Goal: Check status: Check status

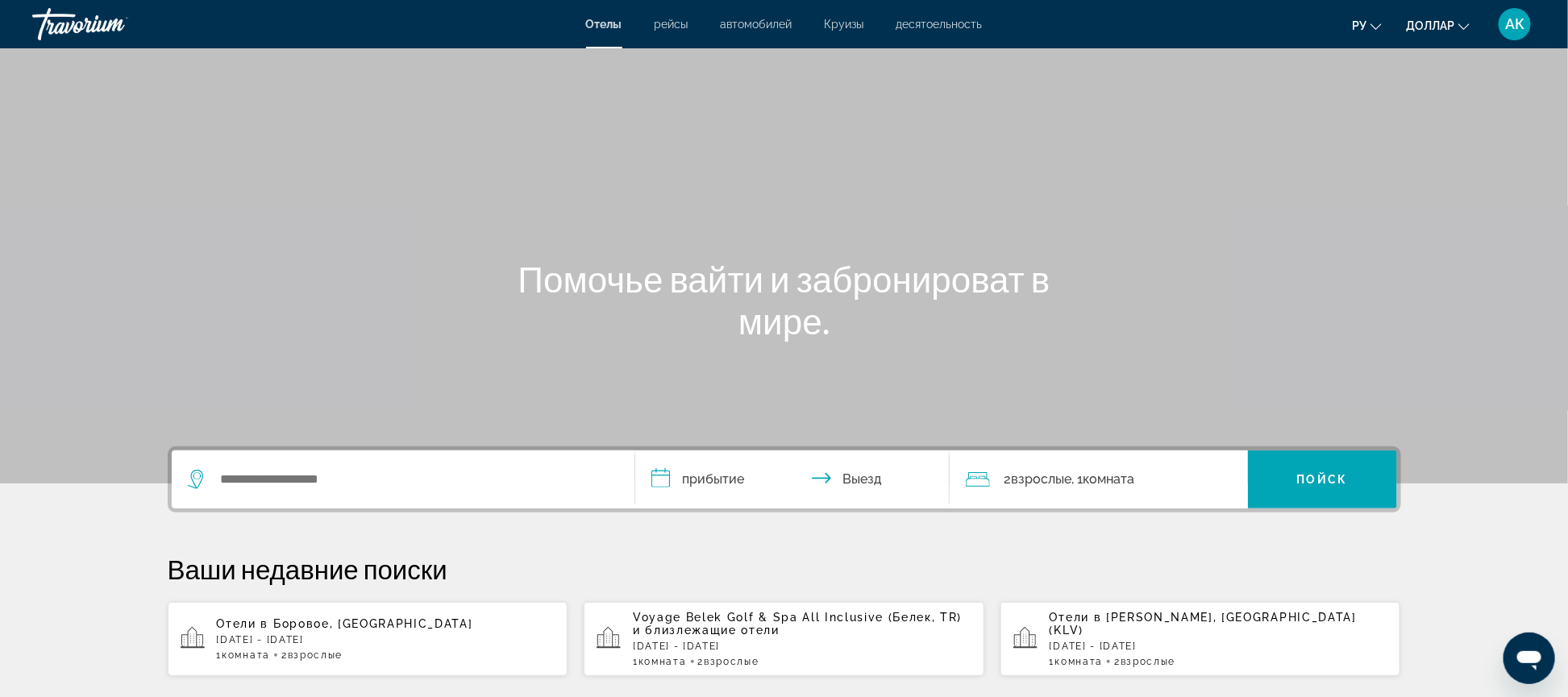
click at [1512, 17] on span "АК" at bounding box center [1515, 24] width 20 height 16
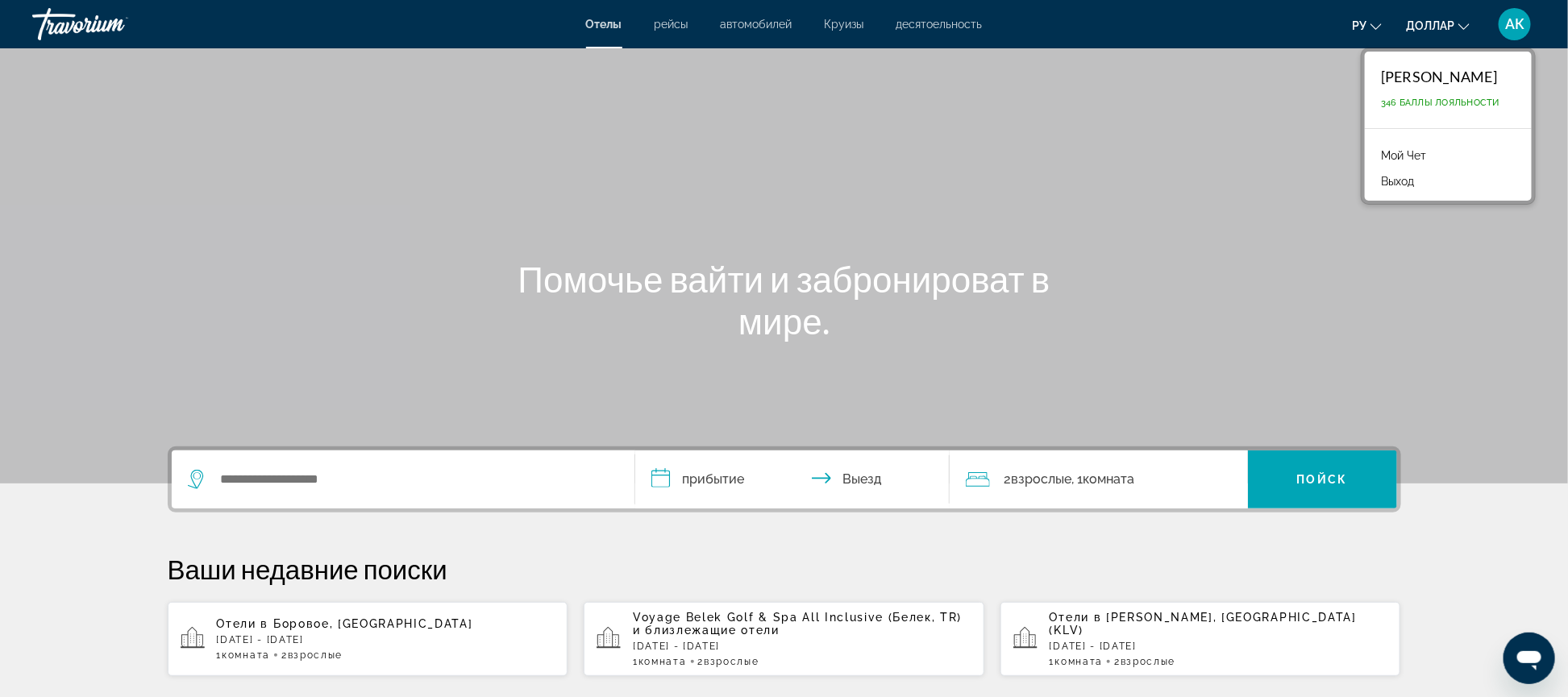
click at [1395, 148] on link "Мой Чет" at bounding box center [1403, 156] width 61 height 21
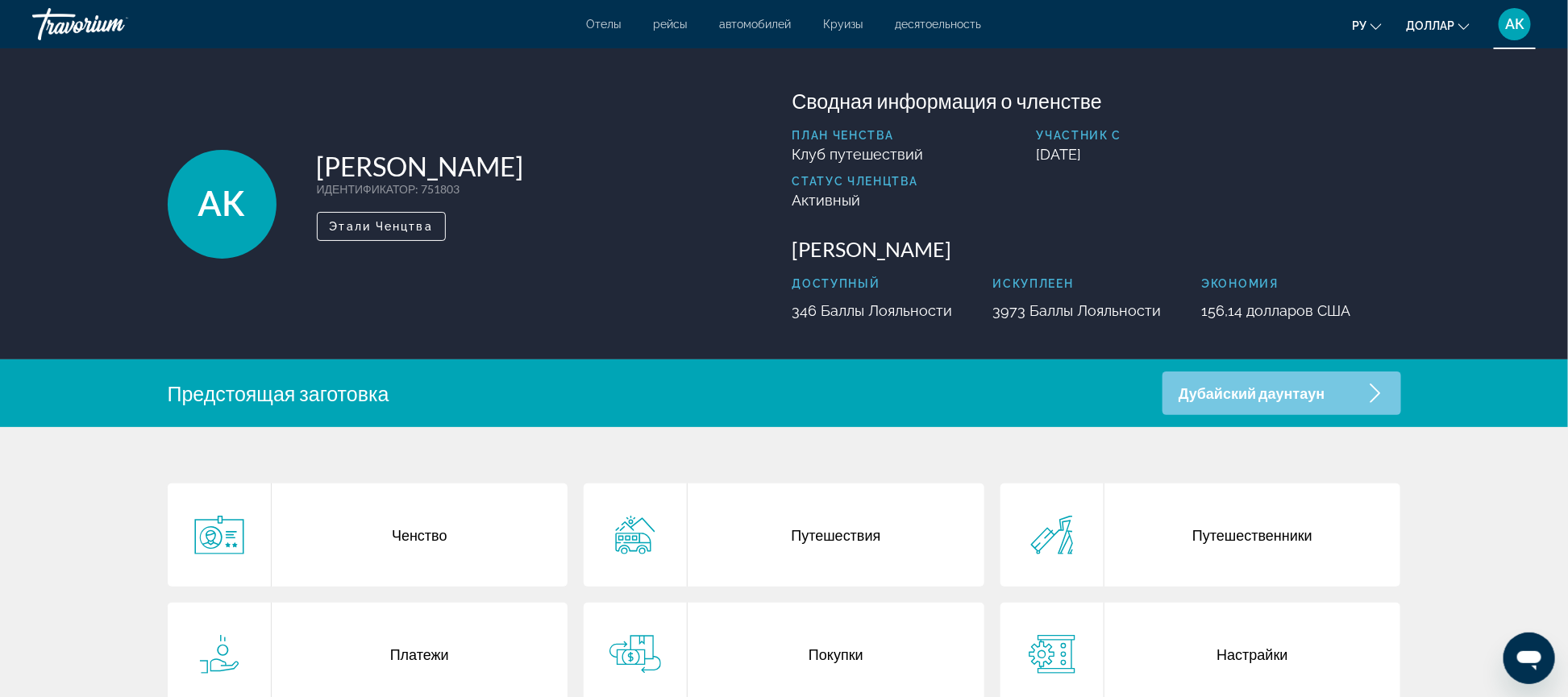
drag, startPoint x: 591, startPoint y: 168, endPoint x: 676, endPoint y: 303, distance: 159.5
click at [676, 303] on div "АК Амина Кабыкбаева ИДЕНТИФИКАТОР : 751803 Второстепеньный член Этали Ченцтва" at bounding box center [472, 204] width 608 height 230
click at [1342, 392] on div "Дубайский даунтаун" at bounding box center [1281, 393] width 237 height 44
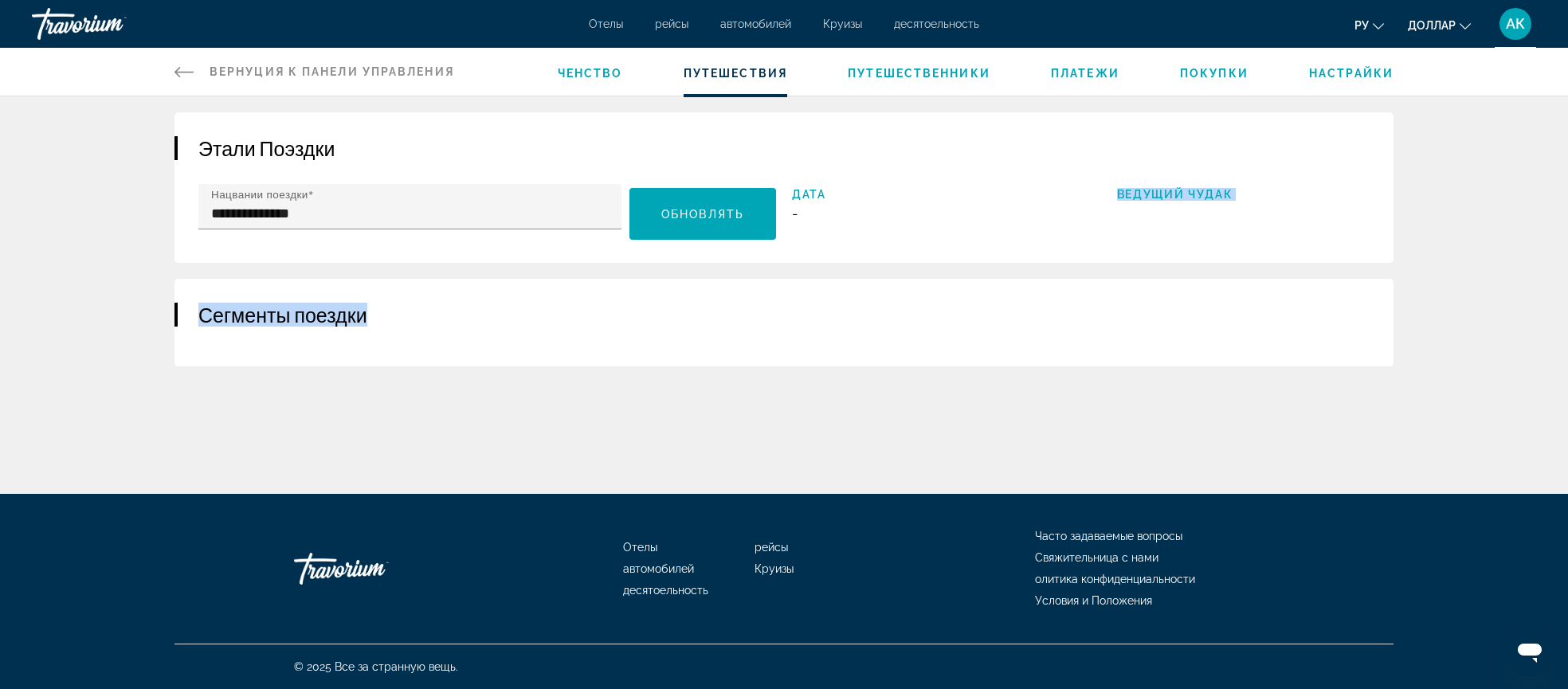
drag, startPoint x: 363, startPoint y: 335, endPoint x: 947, endPoint y: 211, distance: 597.0
click at [947, 211] on div "**********" at bounding box center [783, 239] width 1282 height 254
click at [1180, 186] on div "Дата - Ведущий чудак" at bounding box center [1080, 215] width 577 height 63
click at [600, 72] on span "Ченство" at bounding box center [591, 73] width 65 height 13
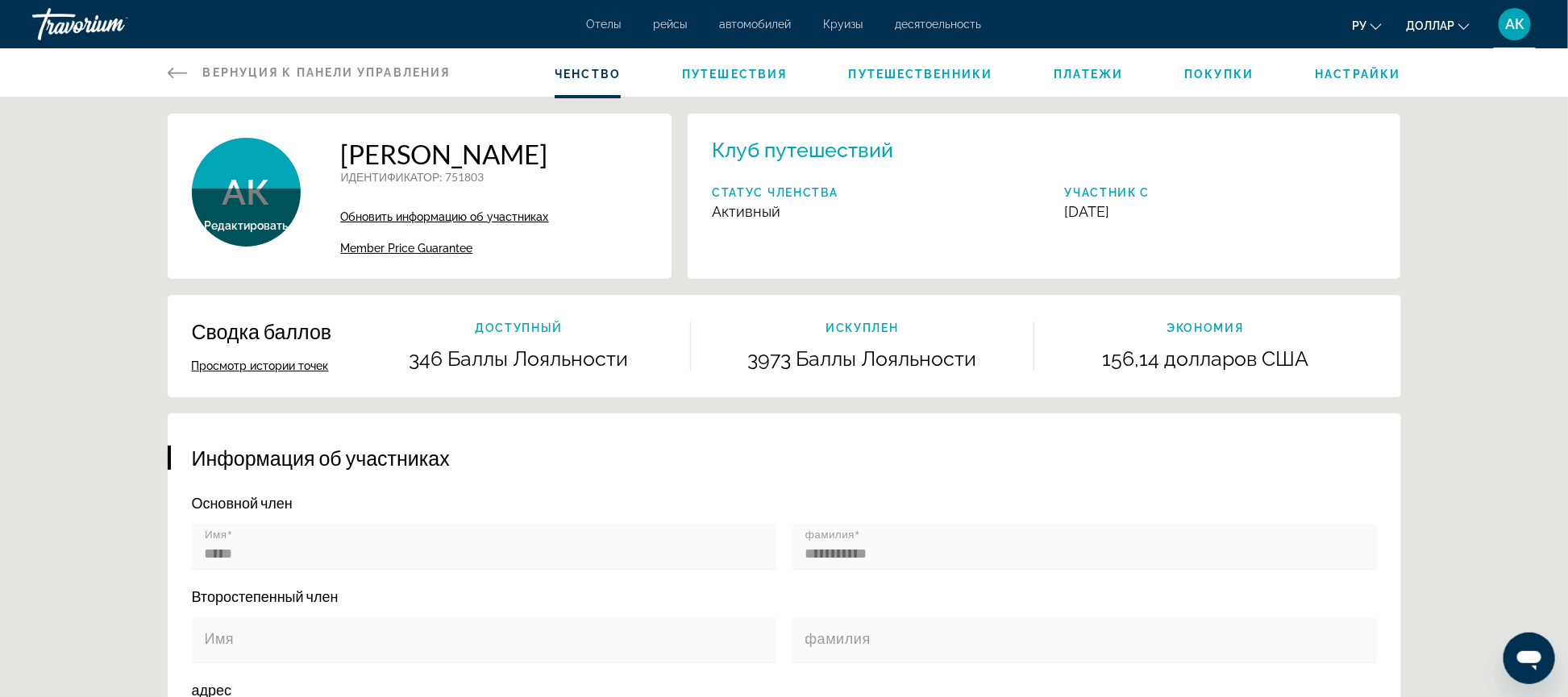
click at [751, 73] on span "Путешествия" at bounding box center [735, 74] width 105 height 13
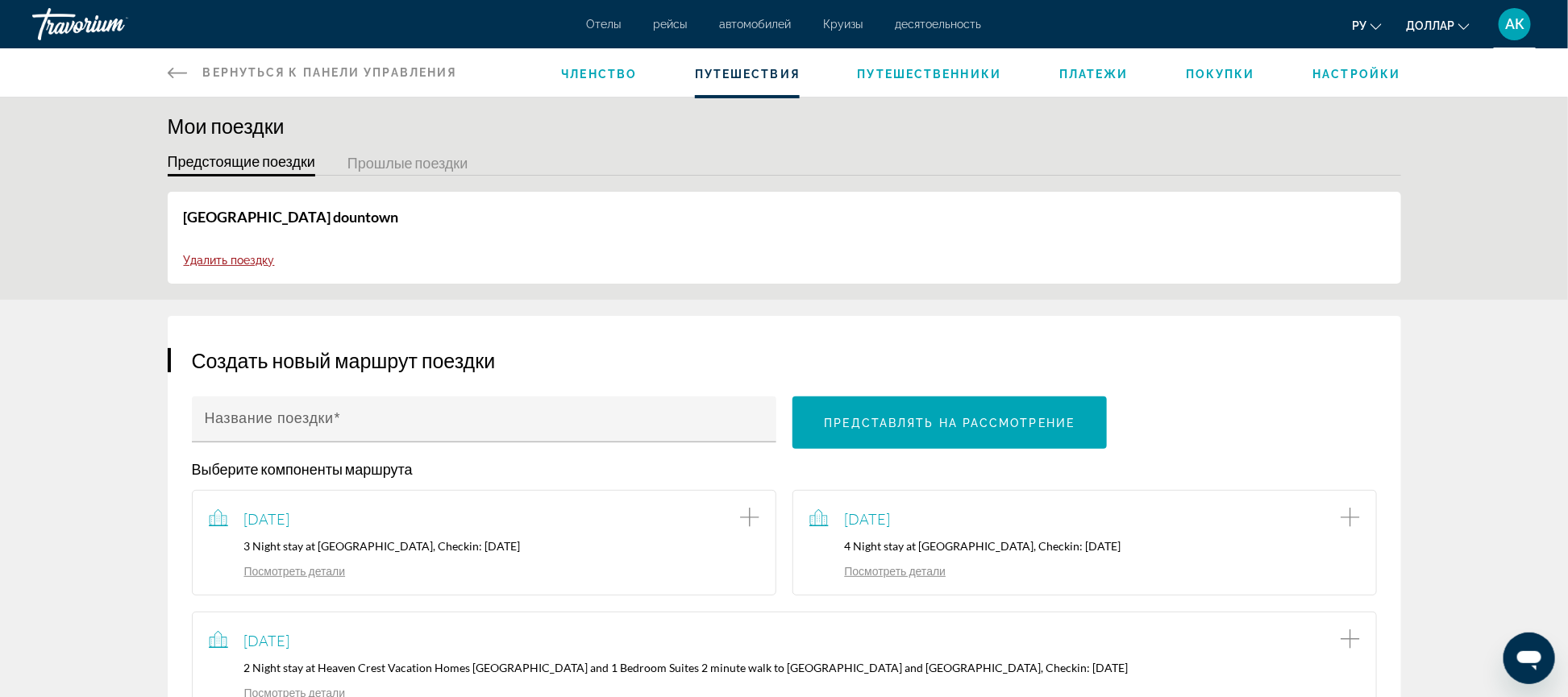
click at [605, 70] on span "Членство" at bounding box center [599, 74] width 76 height 13
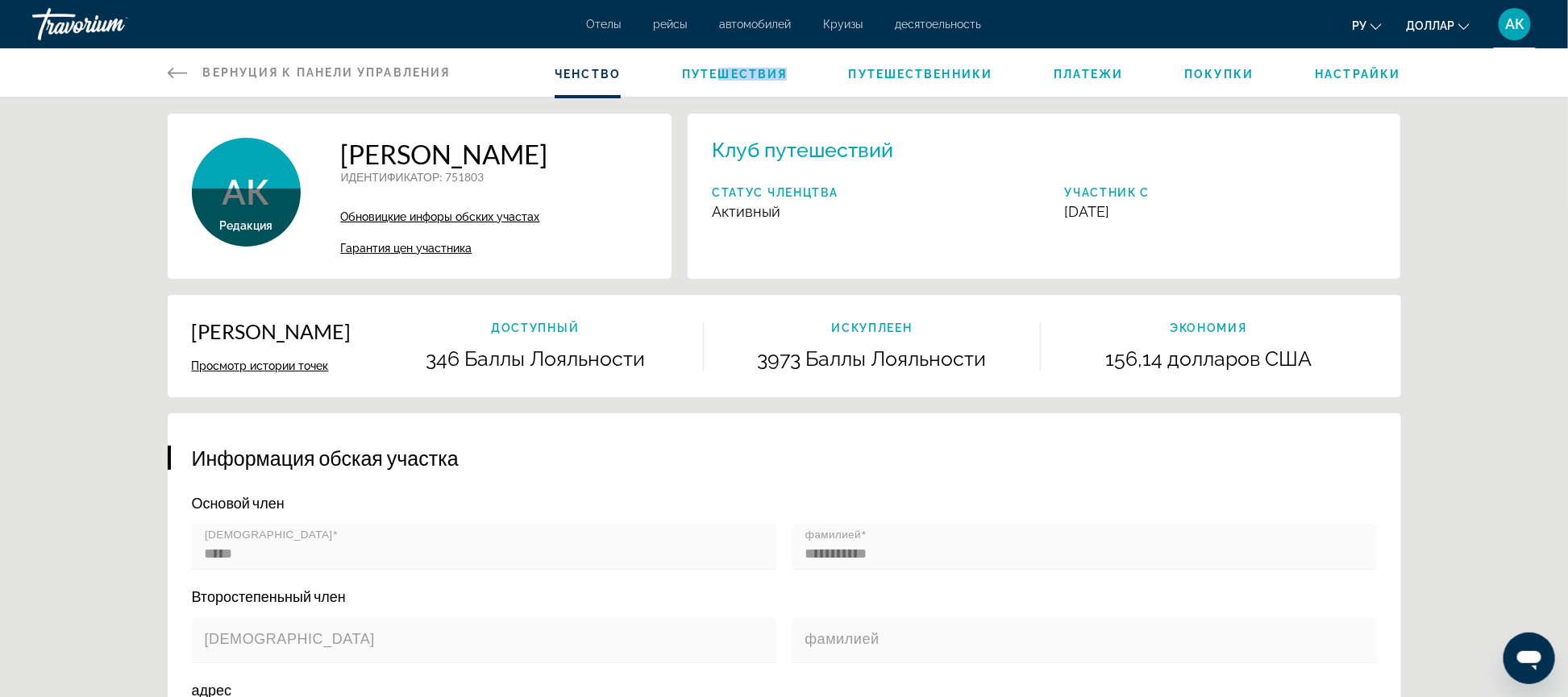
drag, startPoint x: 948, startPoint y: 65, endPoint x: 724, endPoint y: 78, distance: 224.4
click at [724, 78] on ul "Ченство Путешествия Путешественники Платежи Покупки Настрайки" at bounding box center [977, 73] width 846 height 16
click at [724, 78] on span "Путешествия" at bounding box center [735, 74] width 105 height 13
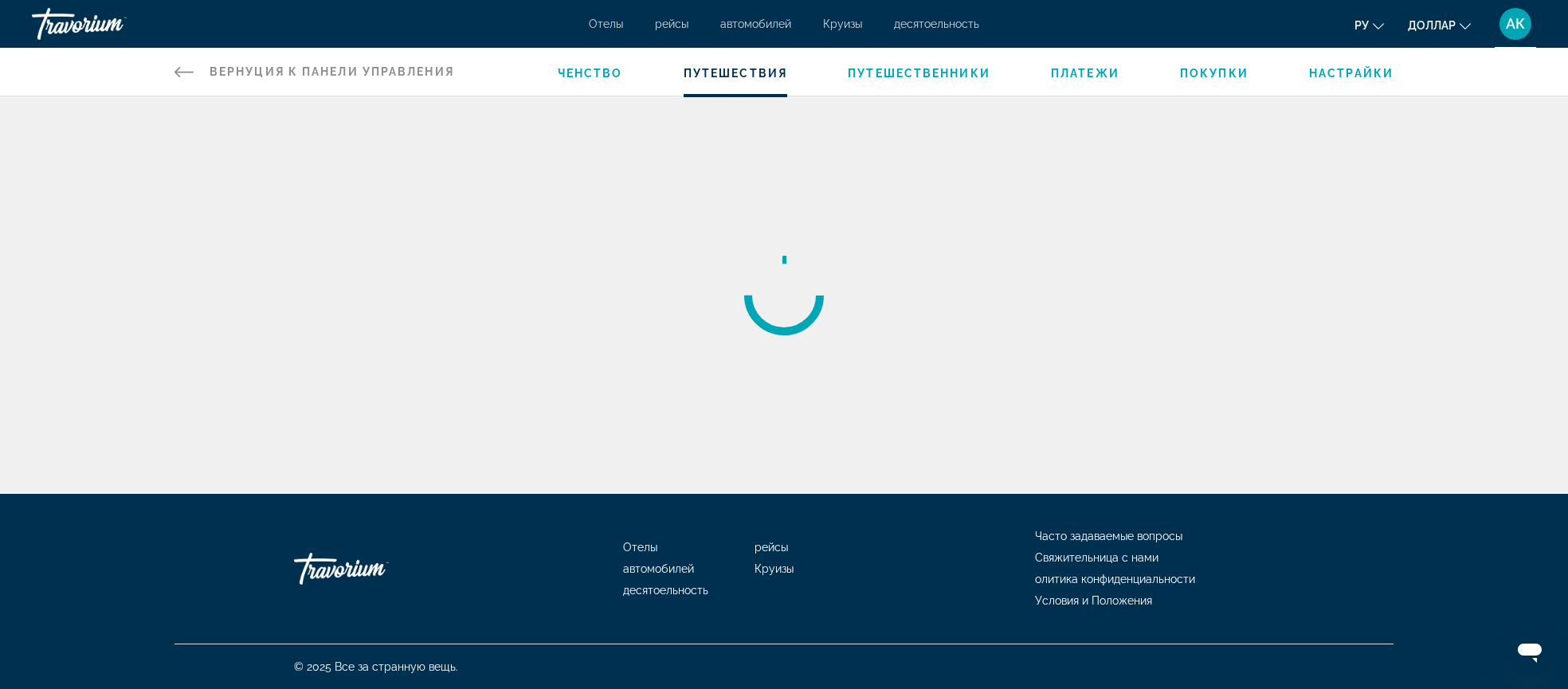
click at [715, 77] on span "Путешествия" at bounding box center [736, 73] width 104 height 13
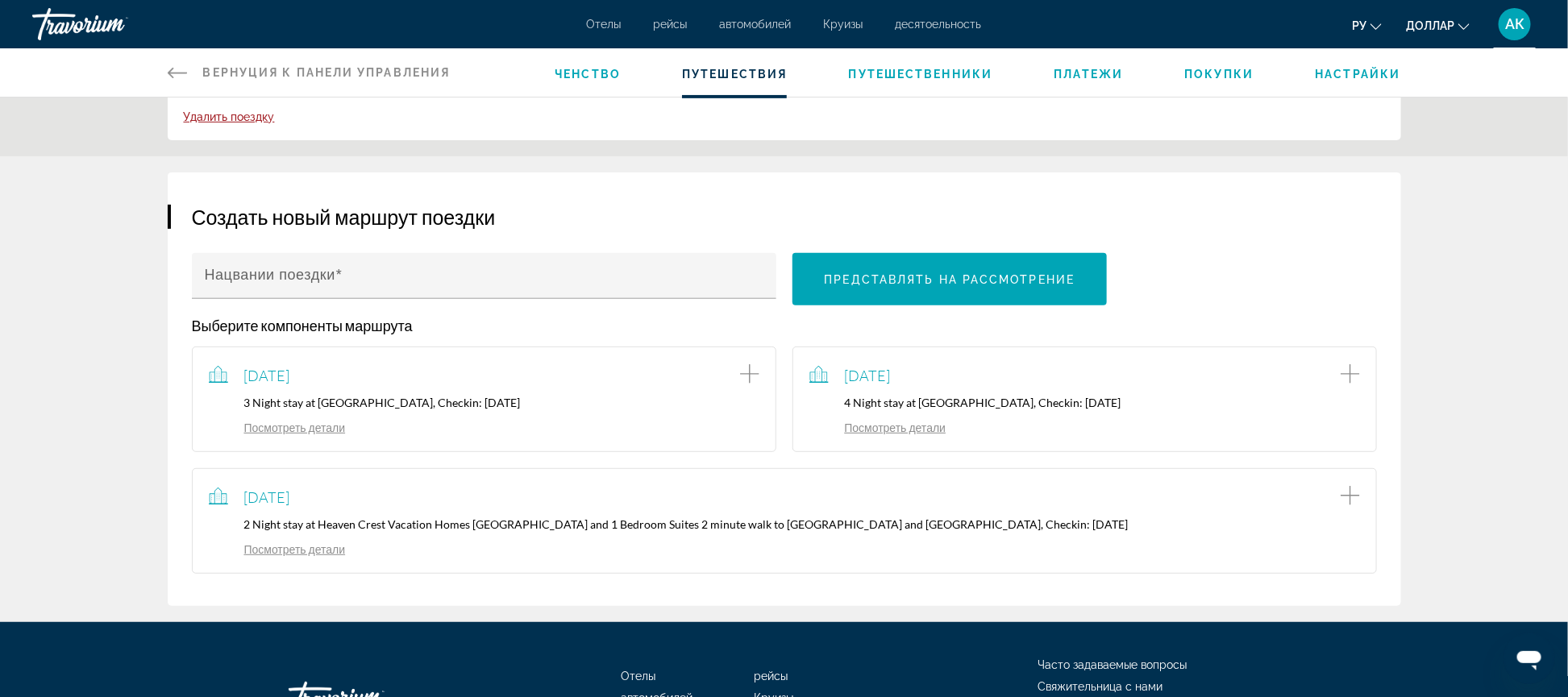
scroll to position [269, 0]
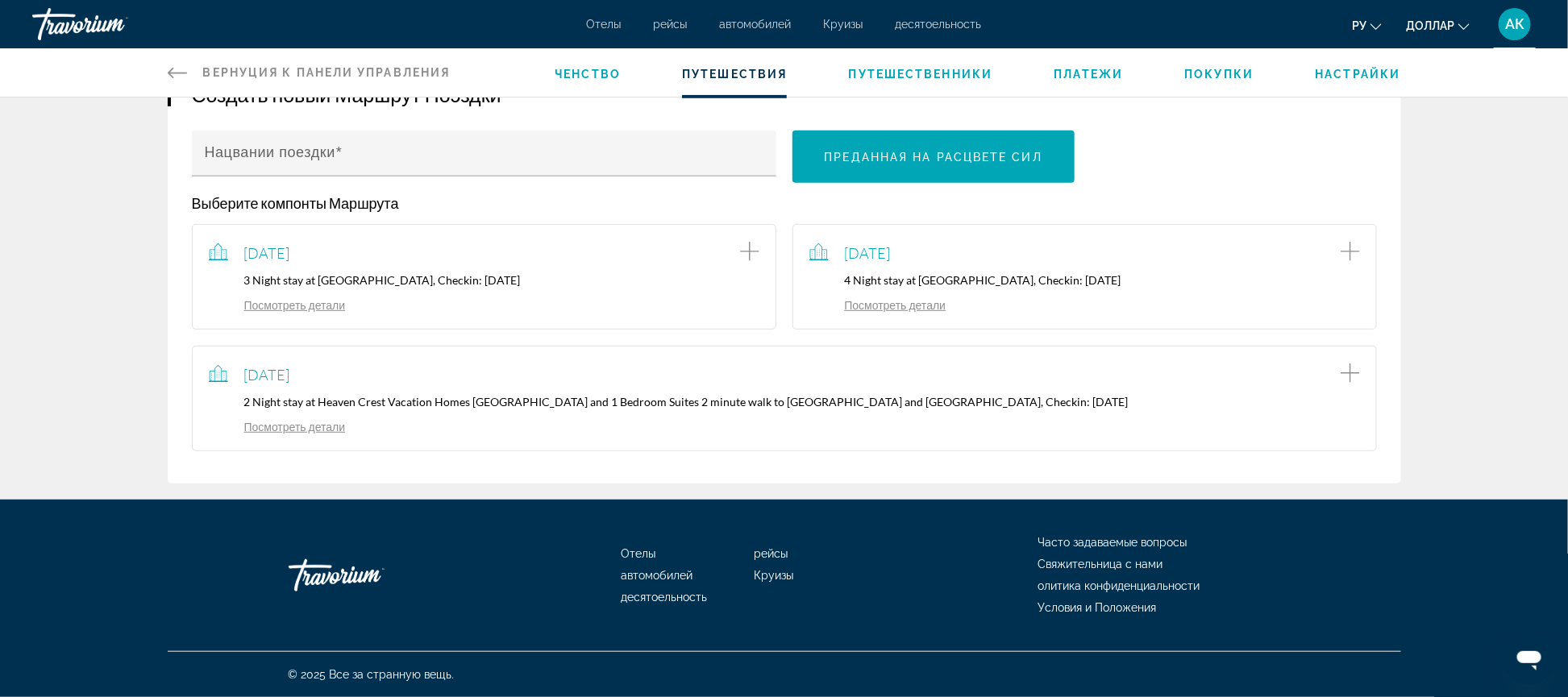
click at [295, 428] on link "Посмотреть детали" at bounding box center [277, 426] width 137 height 13
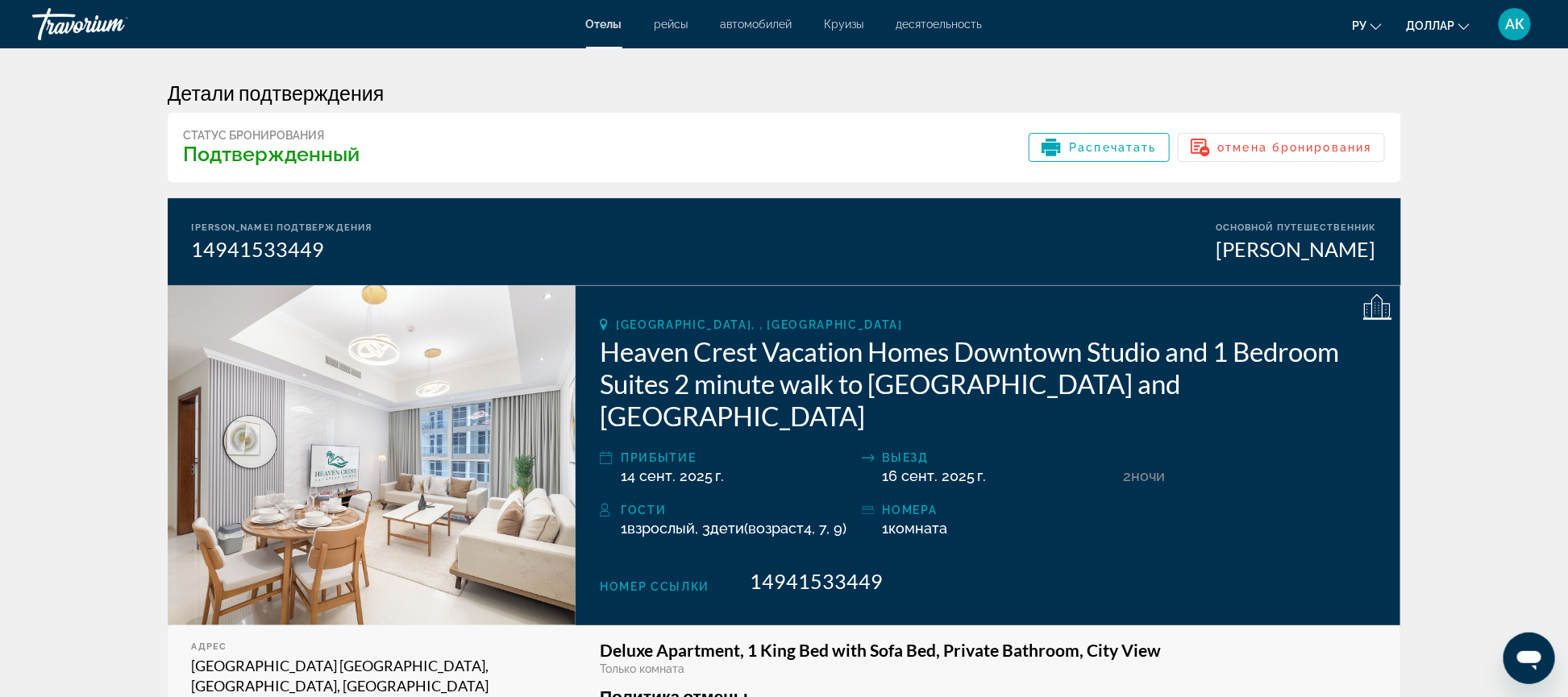
click at [889, 324] on div "Dubai, , United Arab Emirates" at bounding box center [987, 324] width 776 height 13
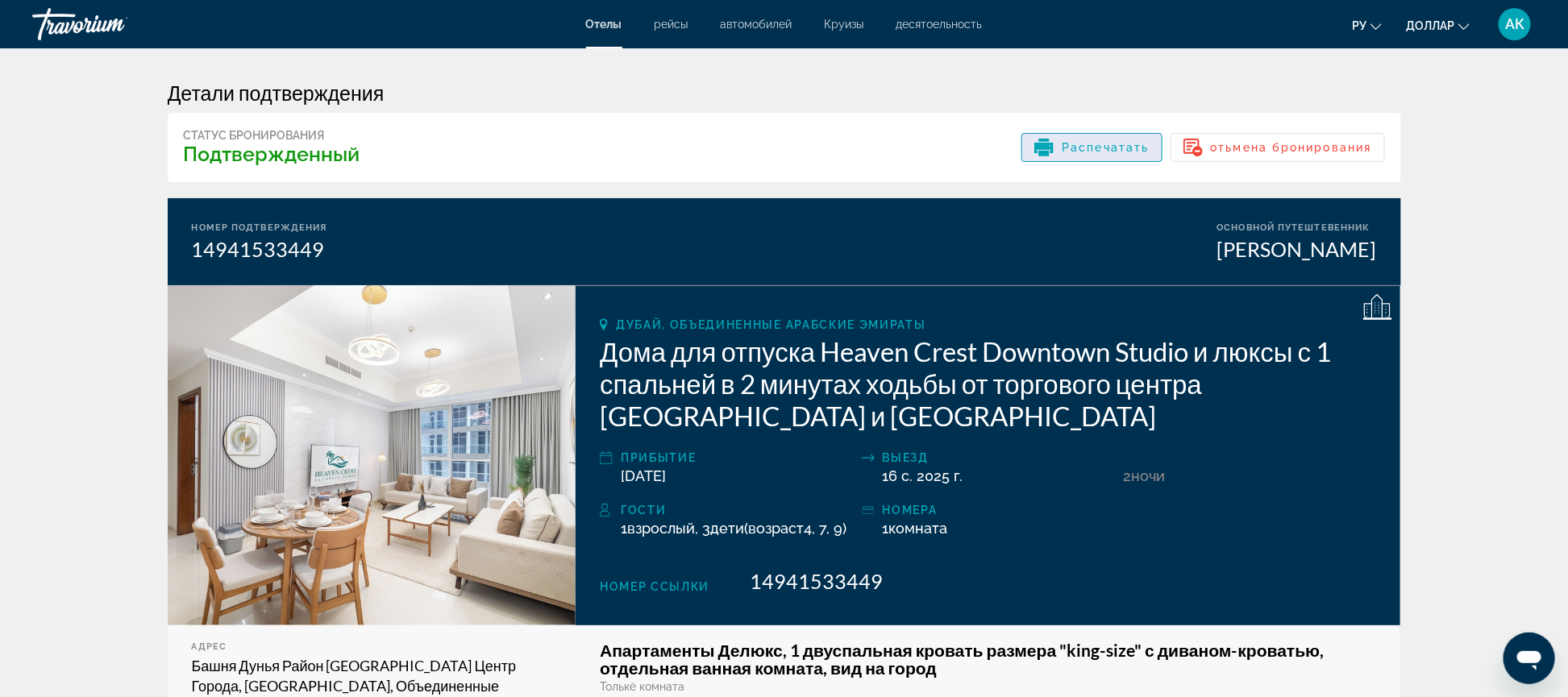
click at [1099, 146] on span "Распечатать" at bounding box center [1106, 148] width 87 height 13
